Goal: Obtain resource: Obtain resource

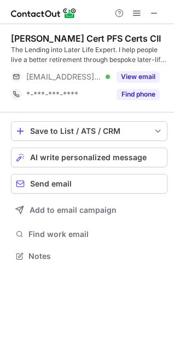
scroll to position [248, 174]
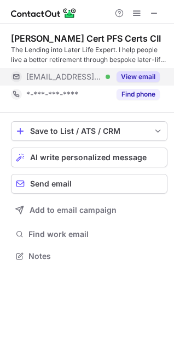
click at [135, 73] on button "View email" at bounding box center [138, 76] width 43 height 11
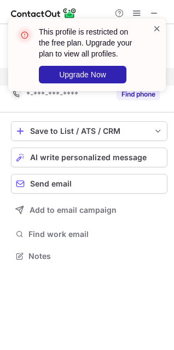
click at [153, 24] on span at bounding box center [157, 28] width 9 height 11
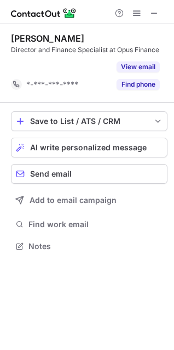
scroll to position [221, 174]
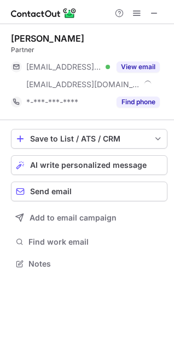
scroll to position [256, 174]
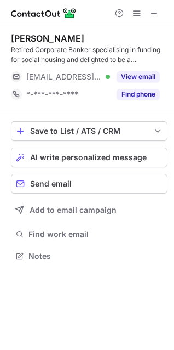
scroll to position [248, 174]
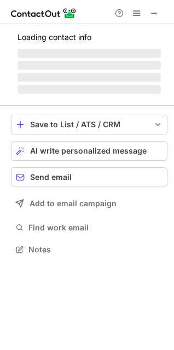
scroll to position [283, 174]
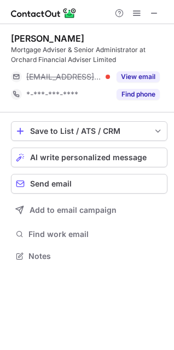
scroll to position [248, 174]
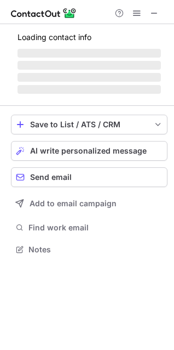
scroll to position [242, 174]
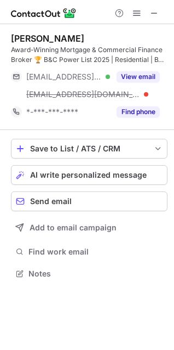
scroll to position [266, 174]
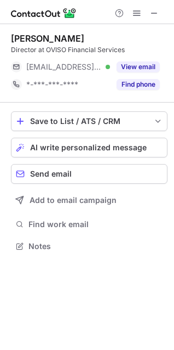
scroll to position [238, 174]
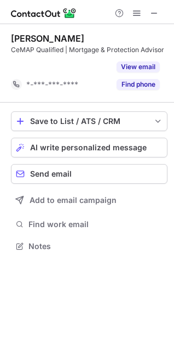
scroll to position [221, 174]
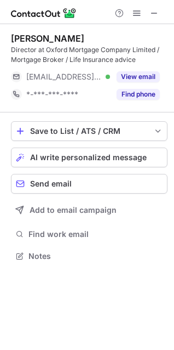
scroll to position [248, 174]
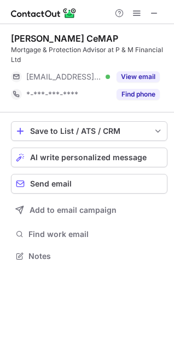
scroll to position [248, 174]
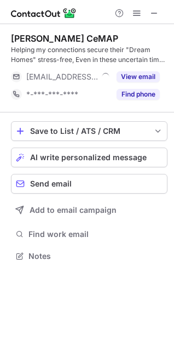
scroll to position [248, 174]
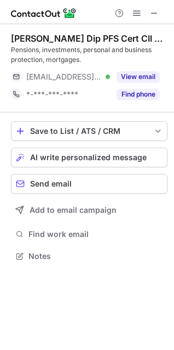
scroll to position [248, 174]
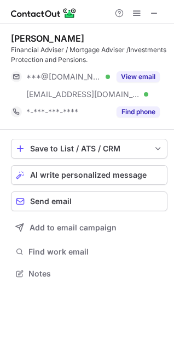
scroll to position [266, 174]
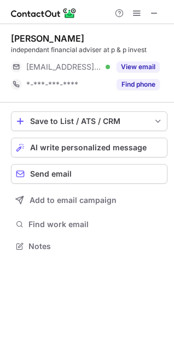
scroll to position [238, 174]
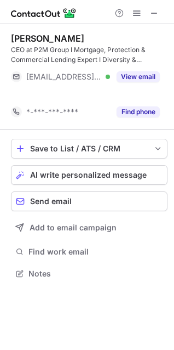
scroll to position [248, 174]
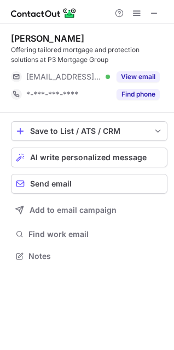
scroll to position [248, 174]
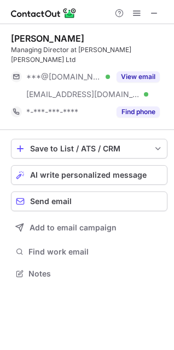
scroll to position [256, 174]
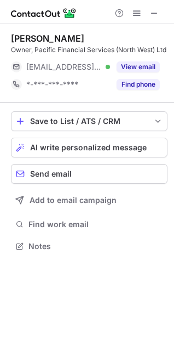
scroll to position [238, 174]
